Goal: Navigation & Orientation: Find specific page/section

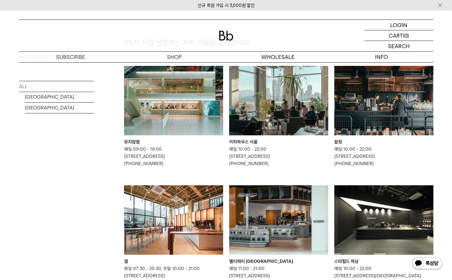
scroll to position [52, 0]
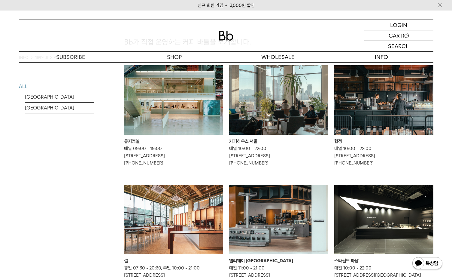
click at [262, 89] on img at bounding box center [278, 99] width 99 height 69
click at [378, 91] on img at bounding box center [383, 99] width 99 height 69
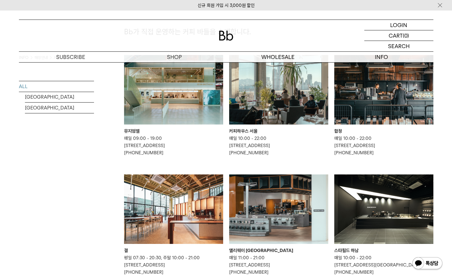
scroll to position [0, 0]
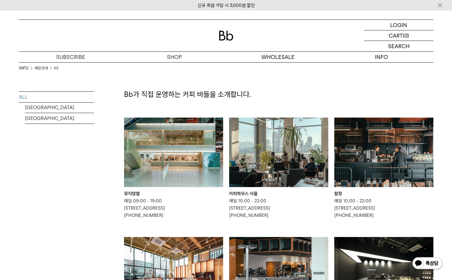
click at [348, 147] on img at bounding box center [383, 151] width 99 height 69
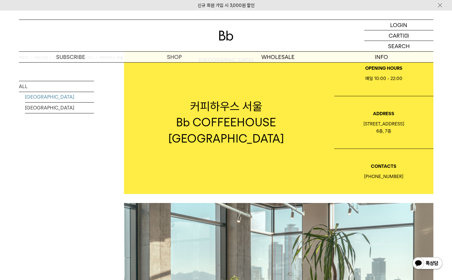
scroll to position [19, 0]
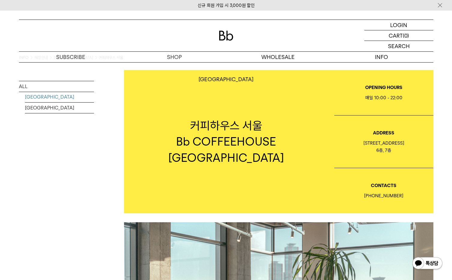
click at [369, 96] on div "매일 10:00 - 22:00" at bounding box center [383, 97] width 99 height 7
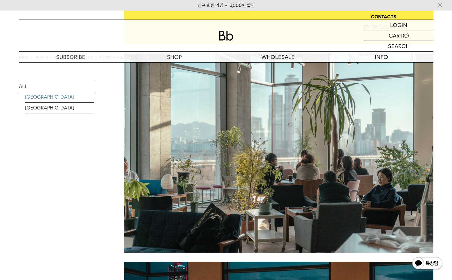
scroll to position [192, 0]
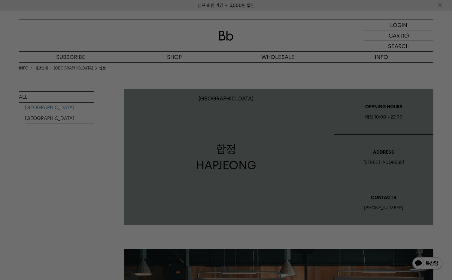
click at [338, 77] on div at bounding box center [226, 140] width 452 height 280
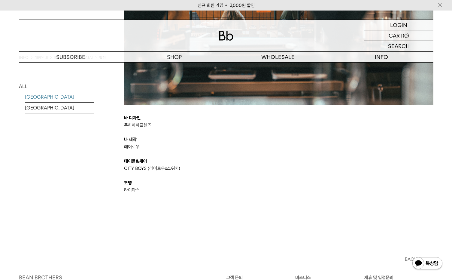
scroll to position [1180, 0]
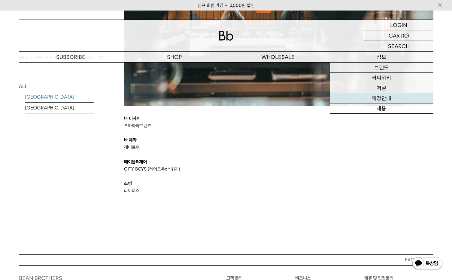
click at [383, 97] on link "매장안내" at bounding box center [382, 98] width 104 height 10
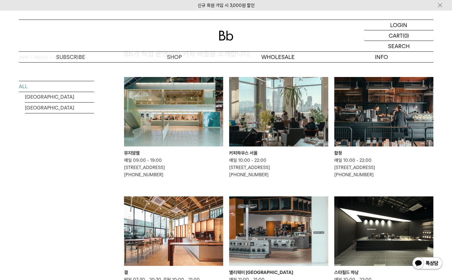
scroll to position [33, 0]
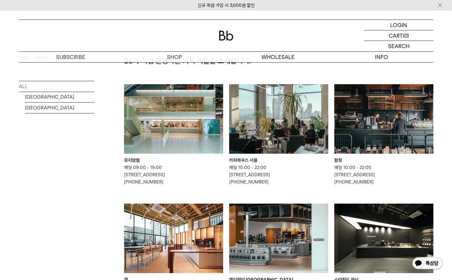
click at [345, 106] on img at bounding box center [383, 118] width 99 height 69
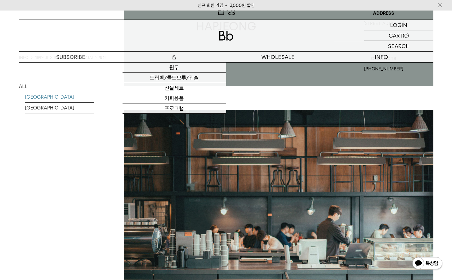
scroll to position [129, 0]
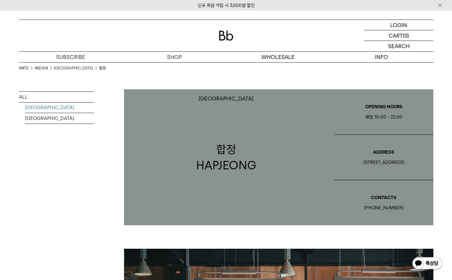
click at [442, 4] on img at bounding box center [440, 5] width 6 height 6
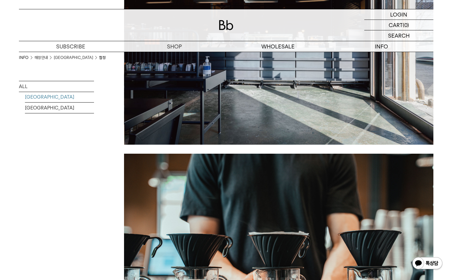
scroll to position [716, 0]
